Goal: Check status: Check status

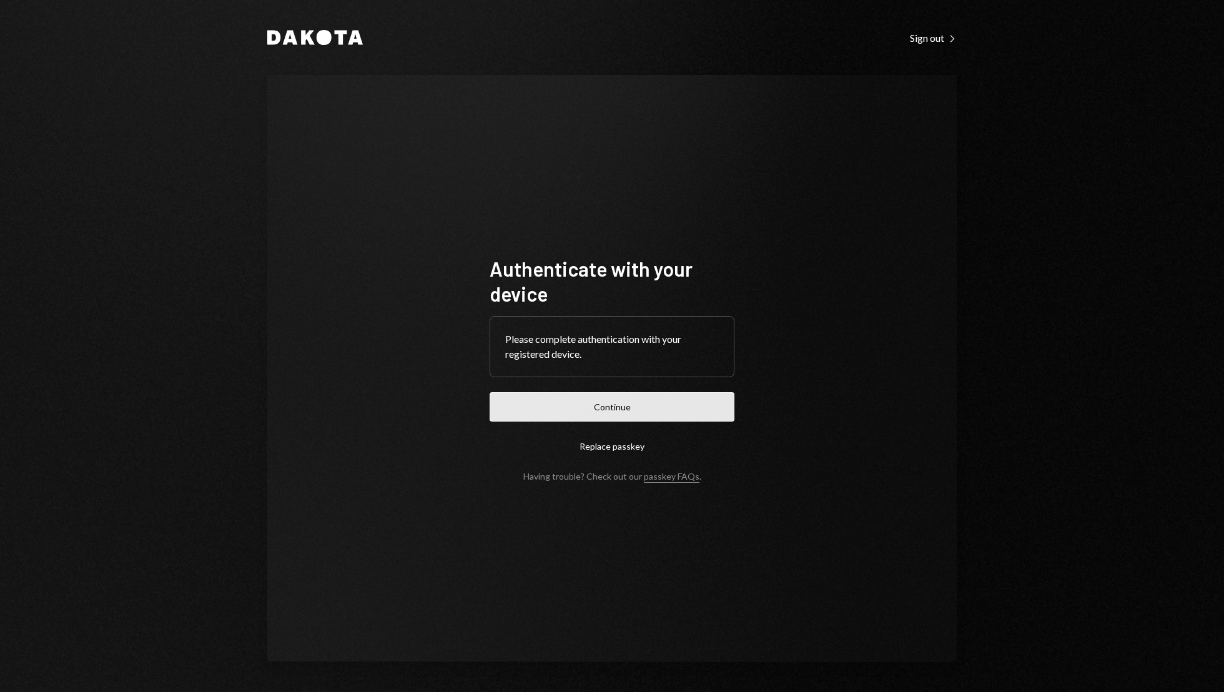
click at [685, 408] on button "Continue" at bounding box center [612, 406] width 245 height 29
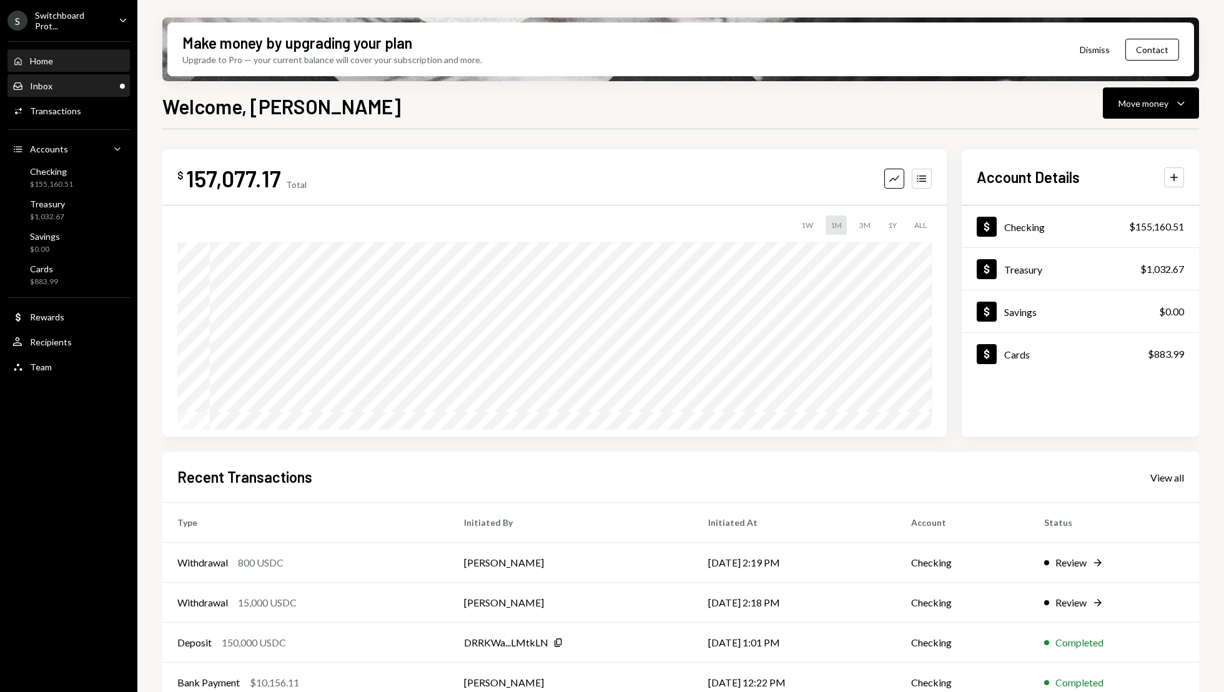
click at [60, 84] on div "Inbox Inbox" at bounding box center [68, 86] width 112 height 11
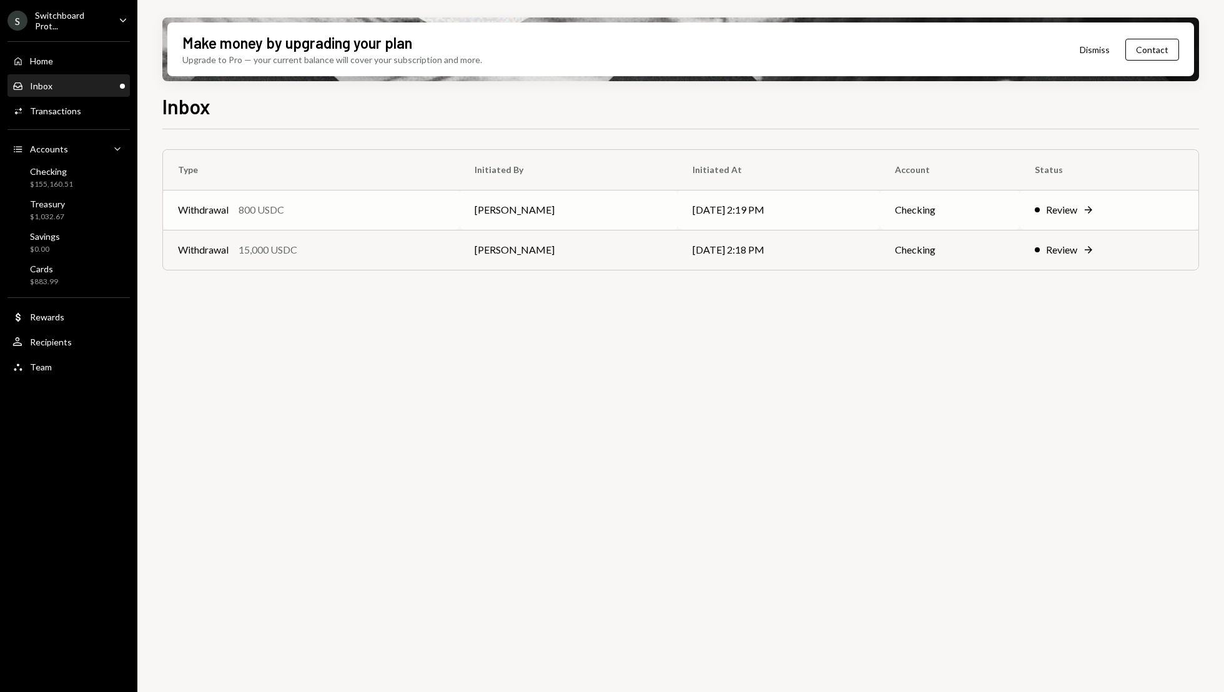
click at [632, 217] on td "Mark Magliocco" at bounding box center [569, 210] width 218 height 40
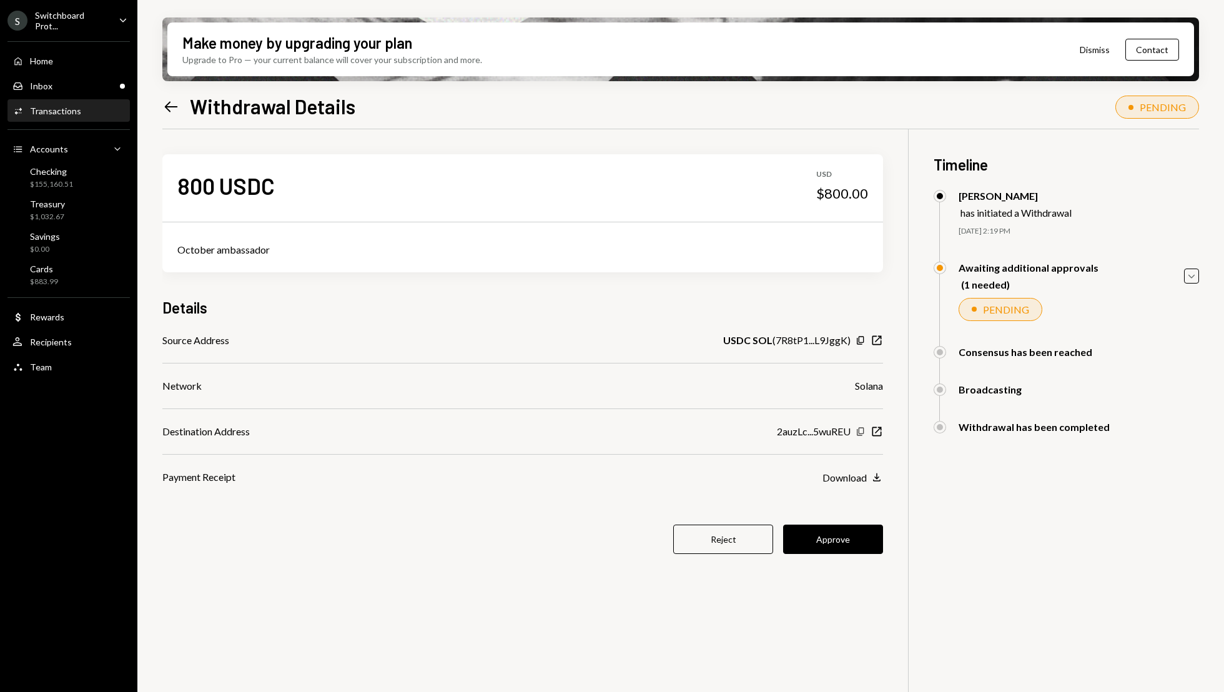
click at [858, 432] on icon "Copy" at bounding box center [861, 432] width 10 height 10
click at [839, 538] on button "Approve" at bounding box center [833, 539] width 100 height 29
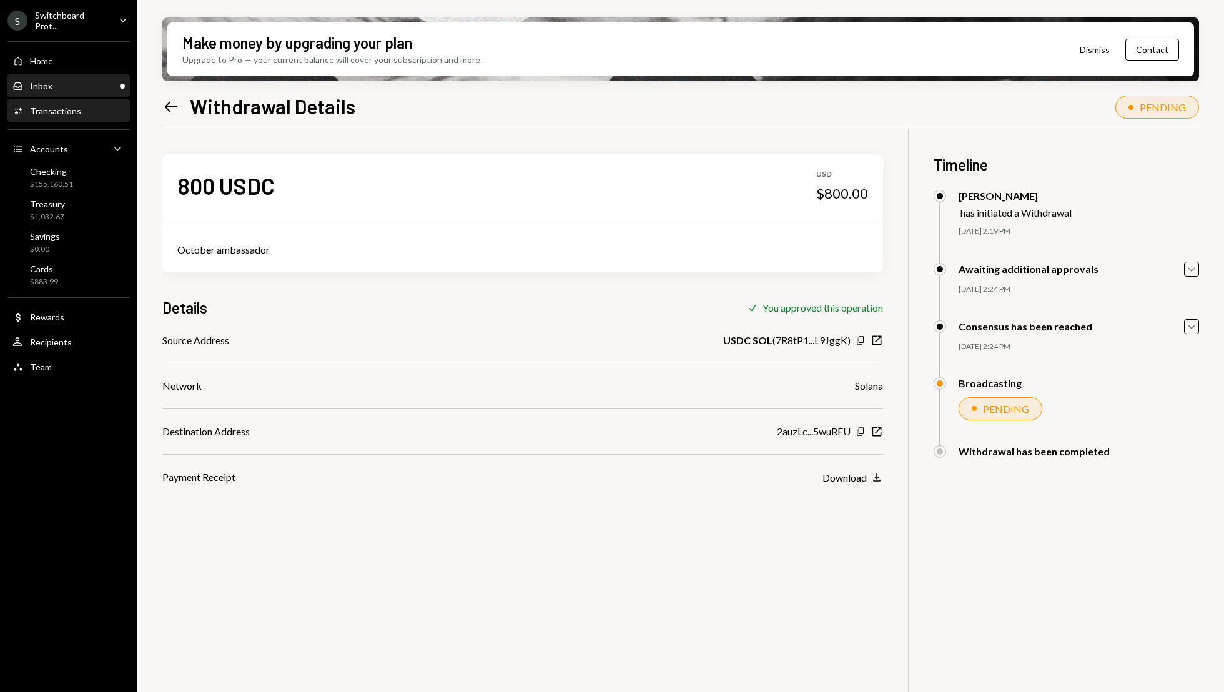
click at [77, 83] on div "Inbox Inbox" at bounding box center [68, 86] width 112 height 11
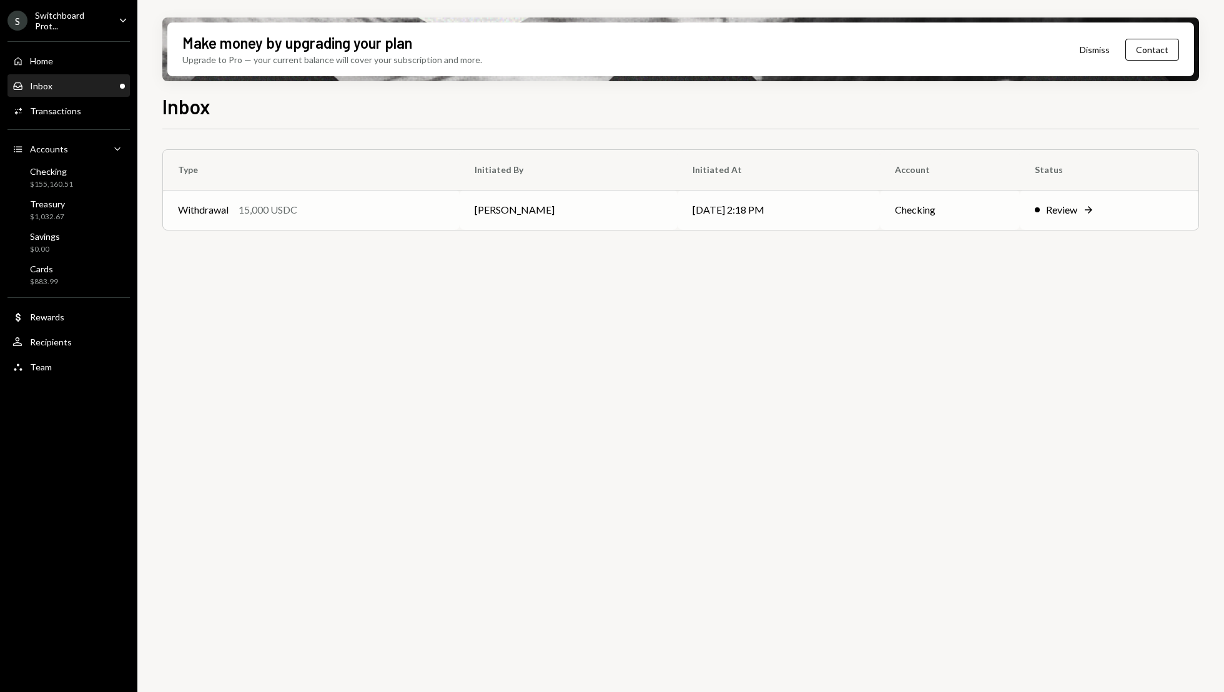
click at [703, 206] on td "10/07/25 2:18 PM" at bounding box center [779, 210] width 202 height 40
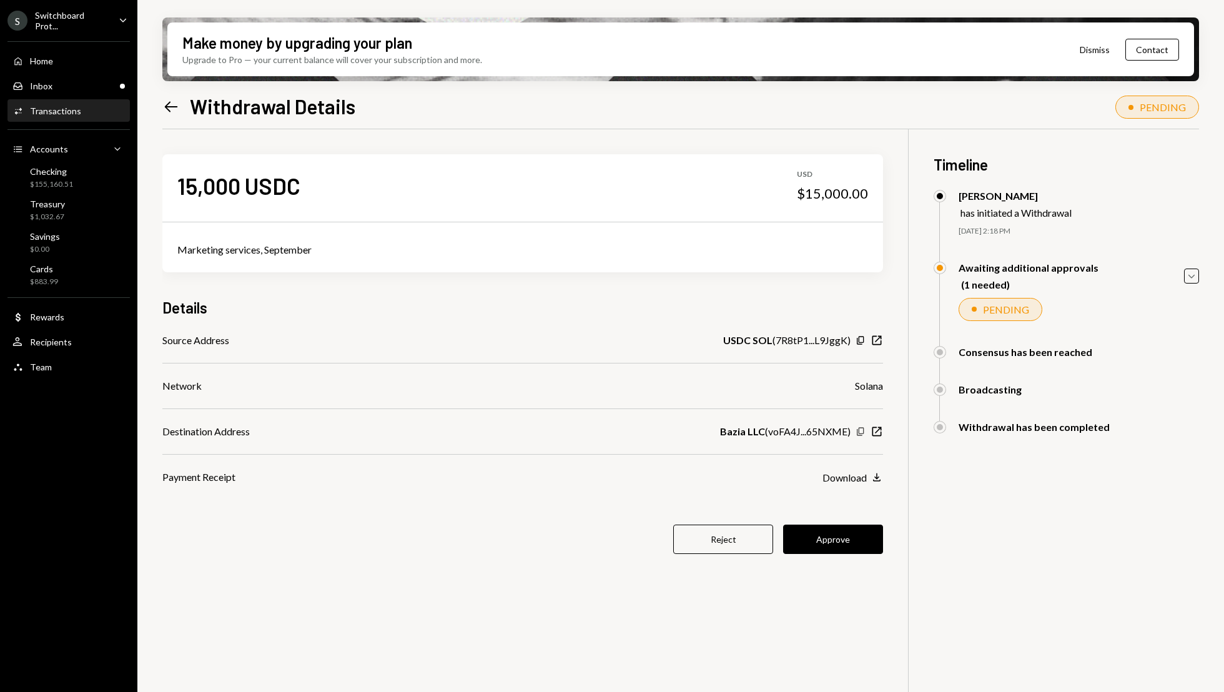
click at [859, 432] on icon "button" at bounding box center [860, 431] width 7 height 8
click at [848, 532] on button "Approve" at bounding box center [833, 539] width 100 height 29
